Goal: Task Accomplishment & Management: Use online tool/utility

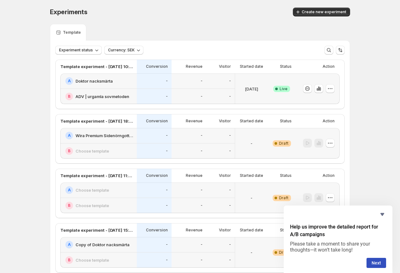
scroll to position [476, 0]
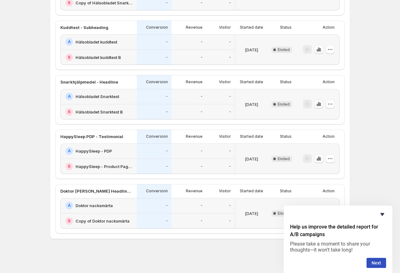
click at [382, 213] on icon "Hide survey" at bounding box center [382, 215] width 8 height 8
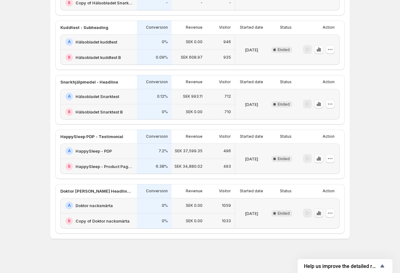
click at [320, 214] on icon "button" at bounding box center [319, 213] width 1 height 3
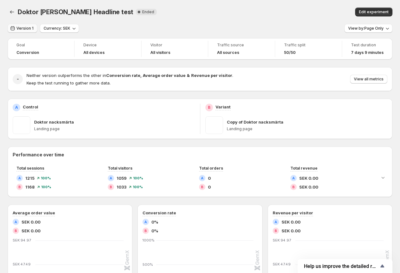
click at [25, 27] on span "Version 1" at bounding box center [24, 28] width 17 height 5
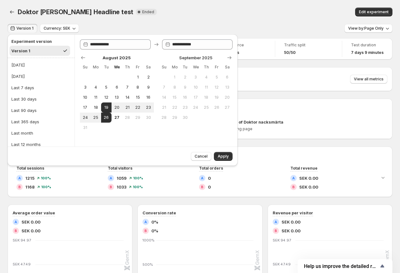
click at [272, 85] on div "Neither version outperforms the other in Conversion rate , Average order value …" at bounding box center [207, 79] width 361 height 14
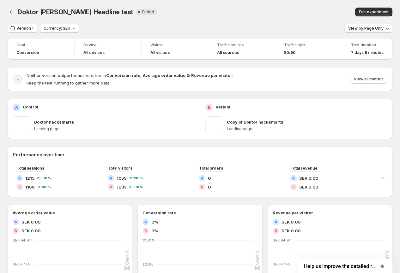
click at [380, 27] on span "View by: Page Only" at bounding box center [365, 28] width 35 height 5
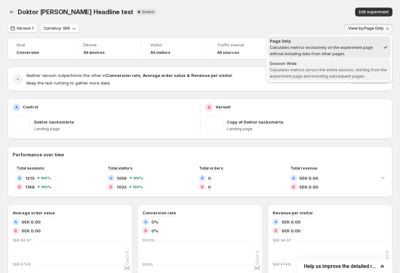
click at [359, 69] on span "Calculates metrics across the entire session, starting from the experiment page…" at bounding box center [328, 73] width 117 height 11
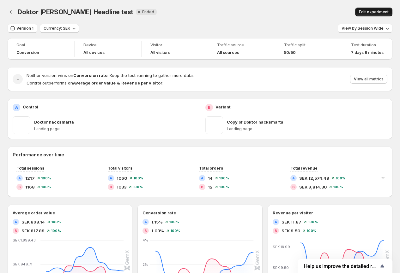
click at [378, 13] on span "Edit experiment" at bounding box center [374, 11] width 30 height 5
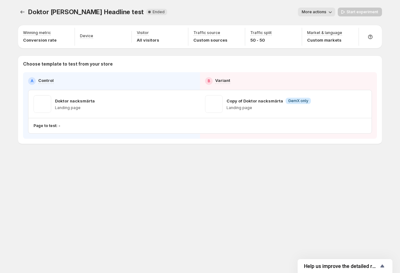
click at [378, 13] on div "Start experiment" at bounding box center [360, 12] width 44 height 9
click at [166, 129] on div "Pages to test: 1 page" at bounding box center [198, 126] width 330 height 10
click at [82, 102] on p "Doktor nacksmärta" at bounding box center [75, 101] width 40 height 6
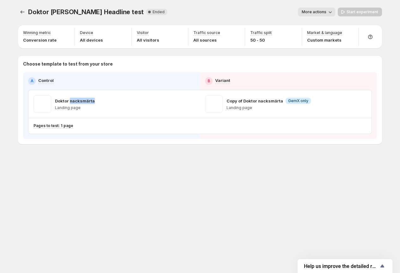
click at [82, 102] on p "Doktor nacksmärta" at bounding box center [75, 101] width 40 height 6
click at [66, 97] on div "Doktor nacksmärta Landing page" at bounding box center [75, 104] width 40 height 18
click at [60, 100] on p "Doktor nacksmärta" at bounding box center [75, 101] width 40 height 6
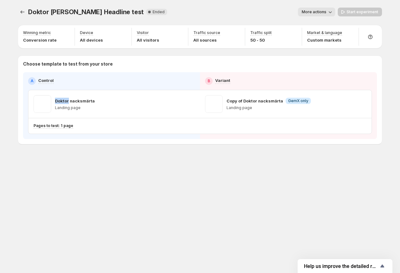
click at [60, 100] on p "Doktor nacksmärta" at bounding box center [75, 101] width 40 height 6
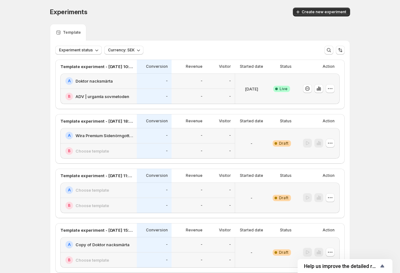
click at [89, 226] on div "Template experiment - [DATE] 15:36:17" at bounding box center [98, 231] width 76 height 14
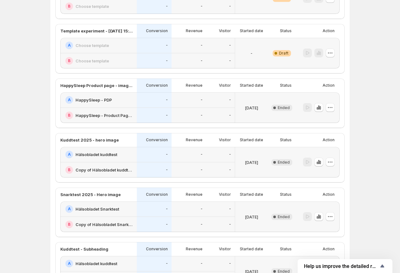
scroll to position [476, 0]
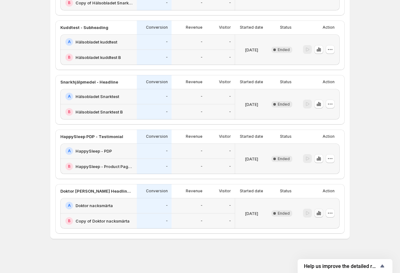
click at [318, 213] on icon "button" at bounding box center [318, 213] width 6 height 6
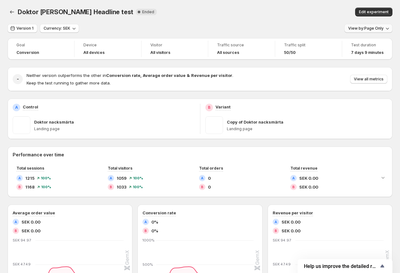
click at [370, 26] on span "View by: Page Only" at bounding box center [365, 28] width 35 height 5
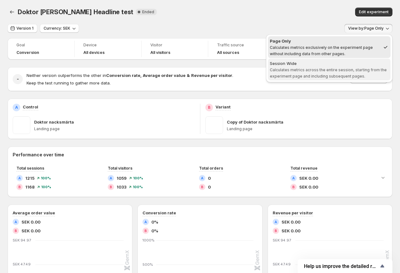
click at [356, 71] on span "Calculates metrics across the entire session, starting from the experiment page…" at bounding box center [328, 73] width 117 height 11
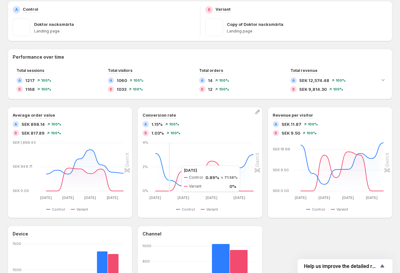
scroll to position [97, 0]
